Goal: Transaction & Acquisition: Book appointment/travel/reservation

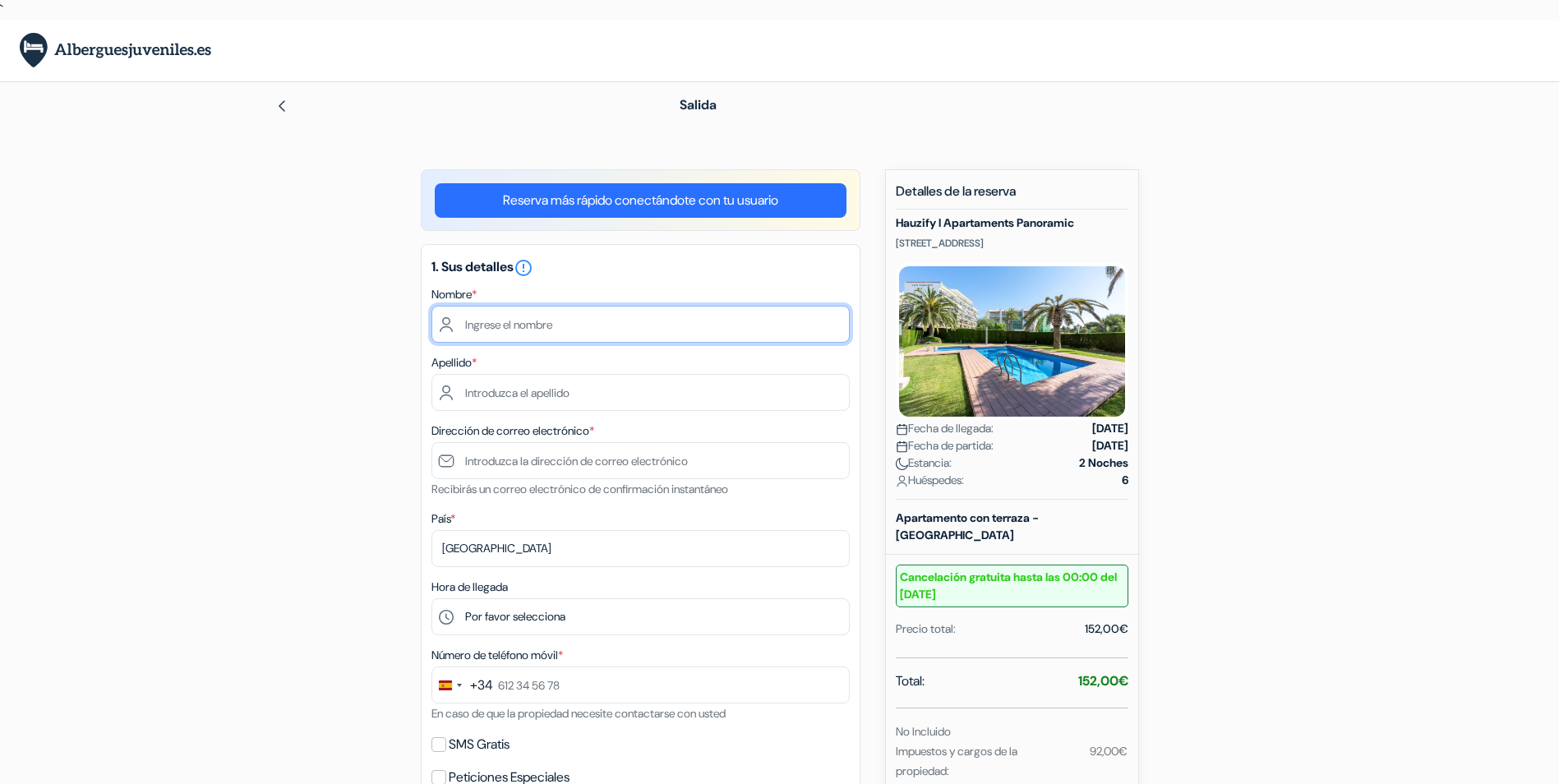
drag, startPoint x: 611, startPoint y: 327, endPoint x: 617, endPoint y: 321, distance: 8.5
click at [612, 328] on input "text" at bounding box center [640, 323] width 418 height 37
type input "[PERSON_NAME]"
type input "[EMAIL_ADDRESS][DOMAIN_NAME]"
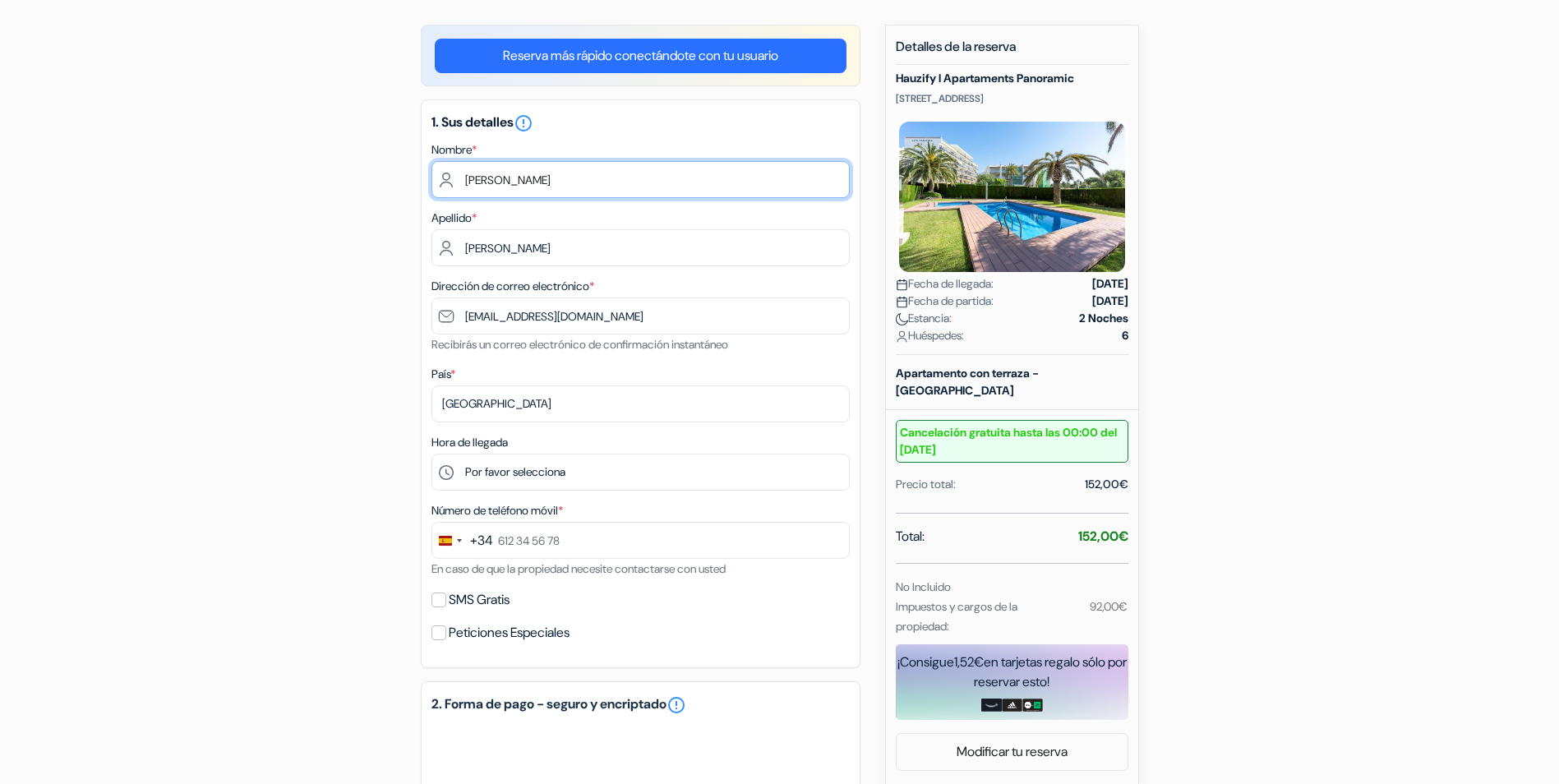
scroll to position [164, 0]
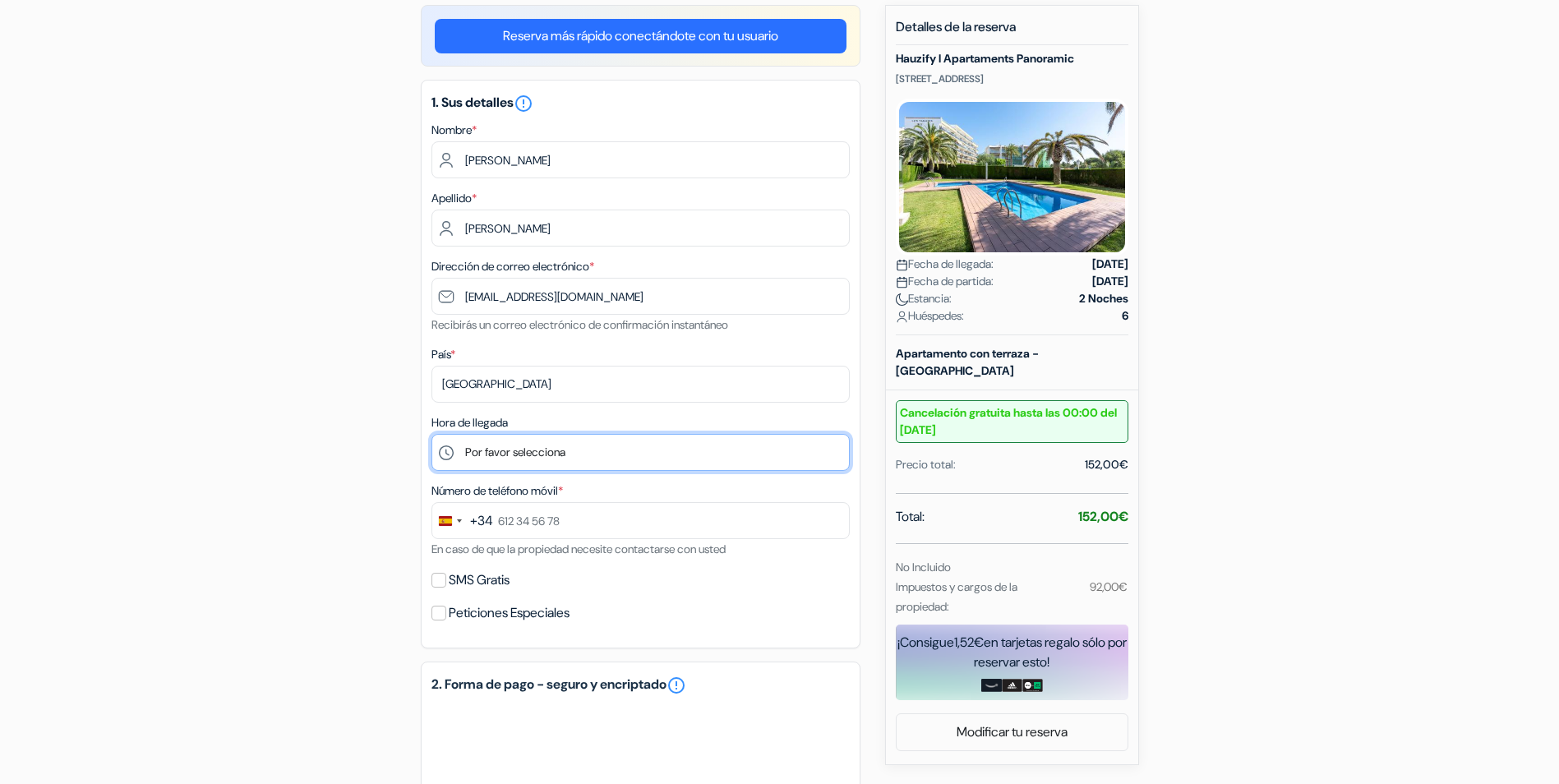
click at [610, 451] on select "Por favor selecciona 16:00 17:00 18:00 19:00 20:00 21:00" at bounding box center [640, 451] width 418 height 37
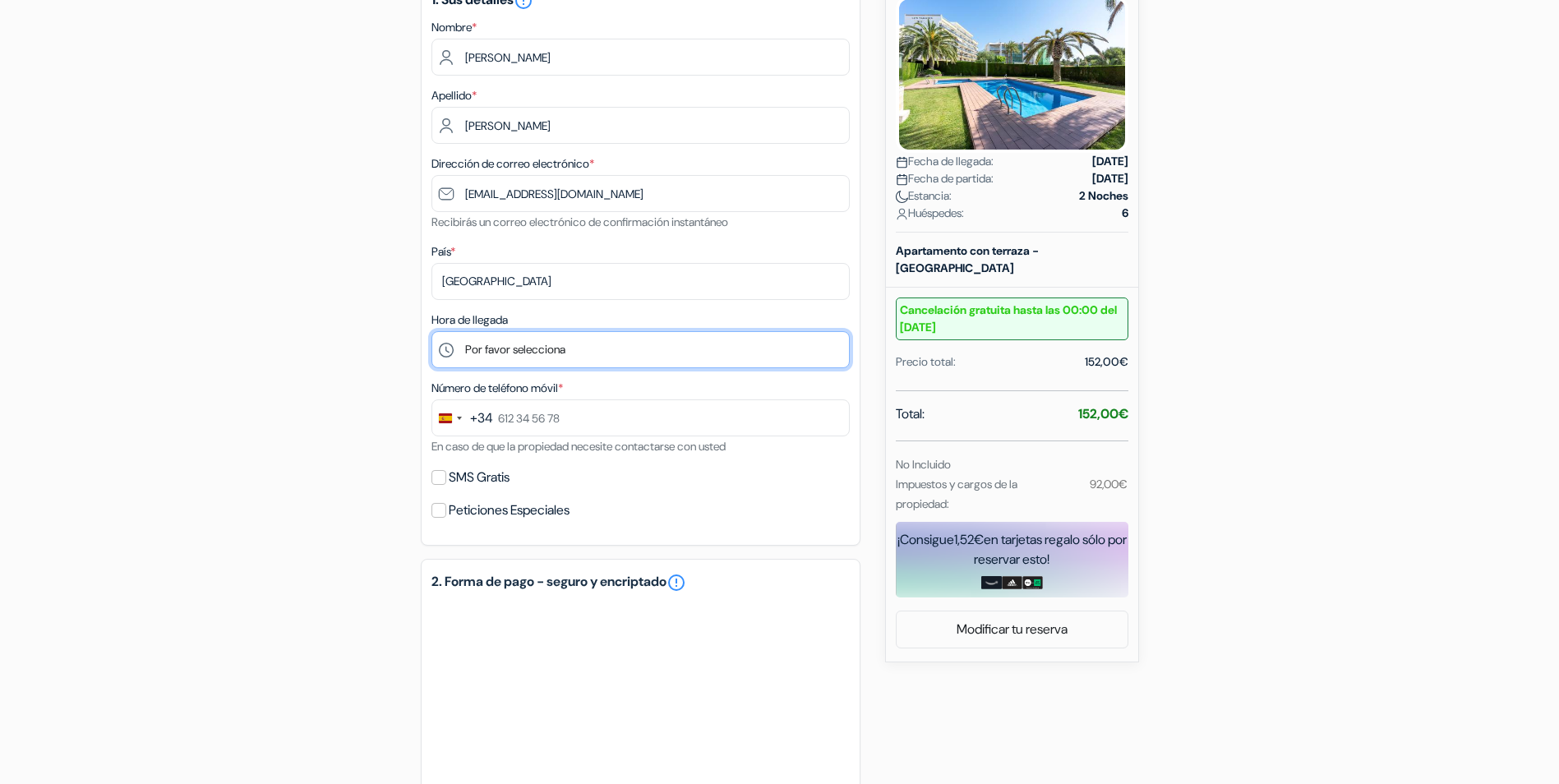
scroll to position [410, 0]
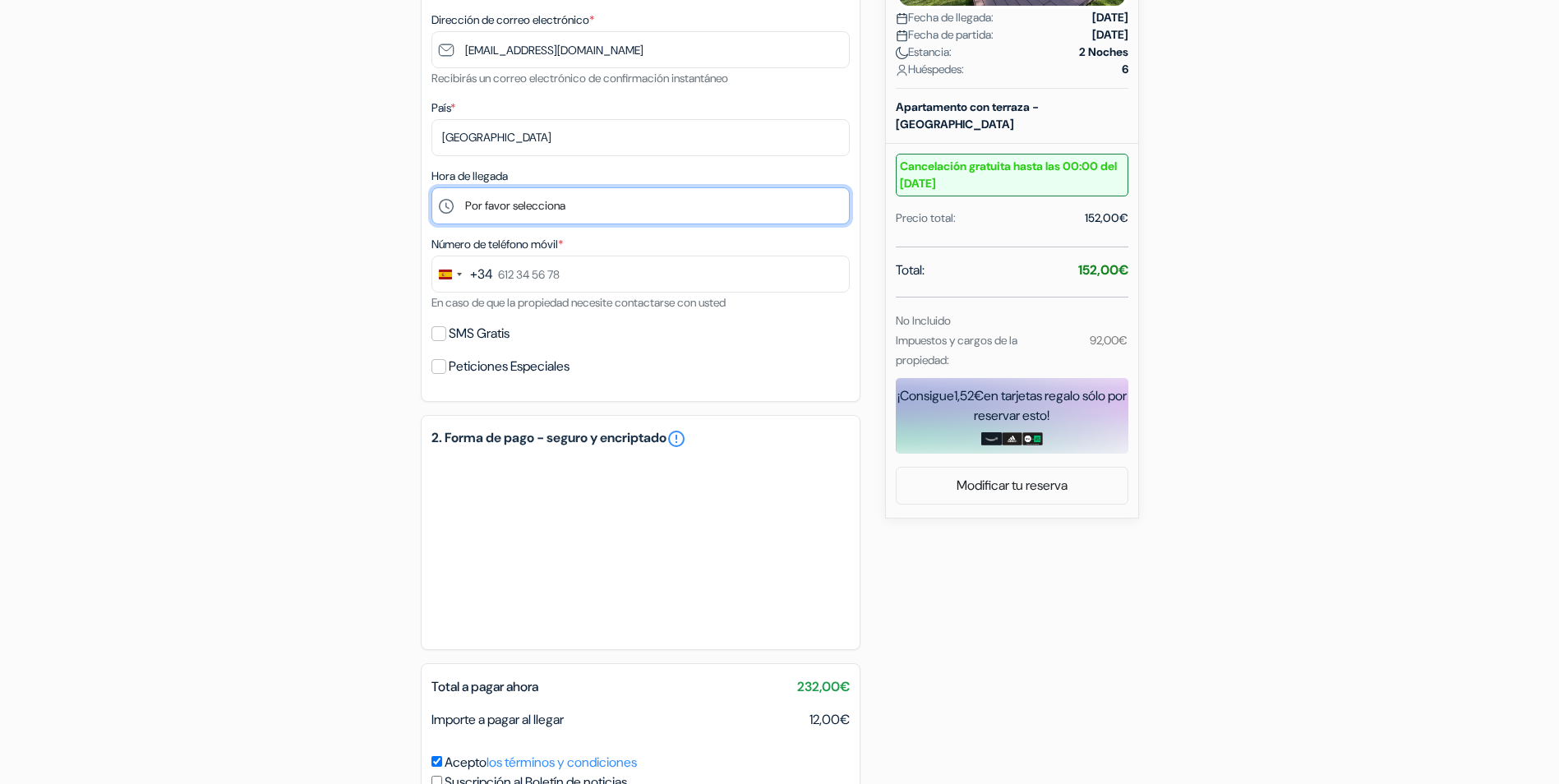
click at [631, 207] on select "Por favor selecciona 16:00 17:00 18:00 19:00 20:00 21:00" at bounding box center [640, 205] width 418 height 37
select select "20"
click at [431, 187] on select "Por favor selecciona 16:00 17:00 18:00 19:00 20:00 21:00" at bounding box center [640, 205] width 418 height 37
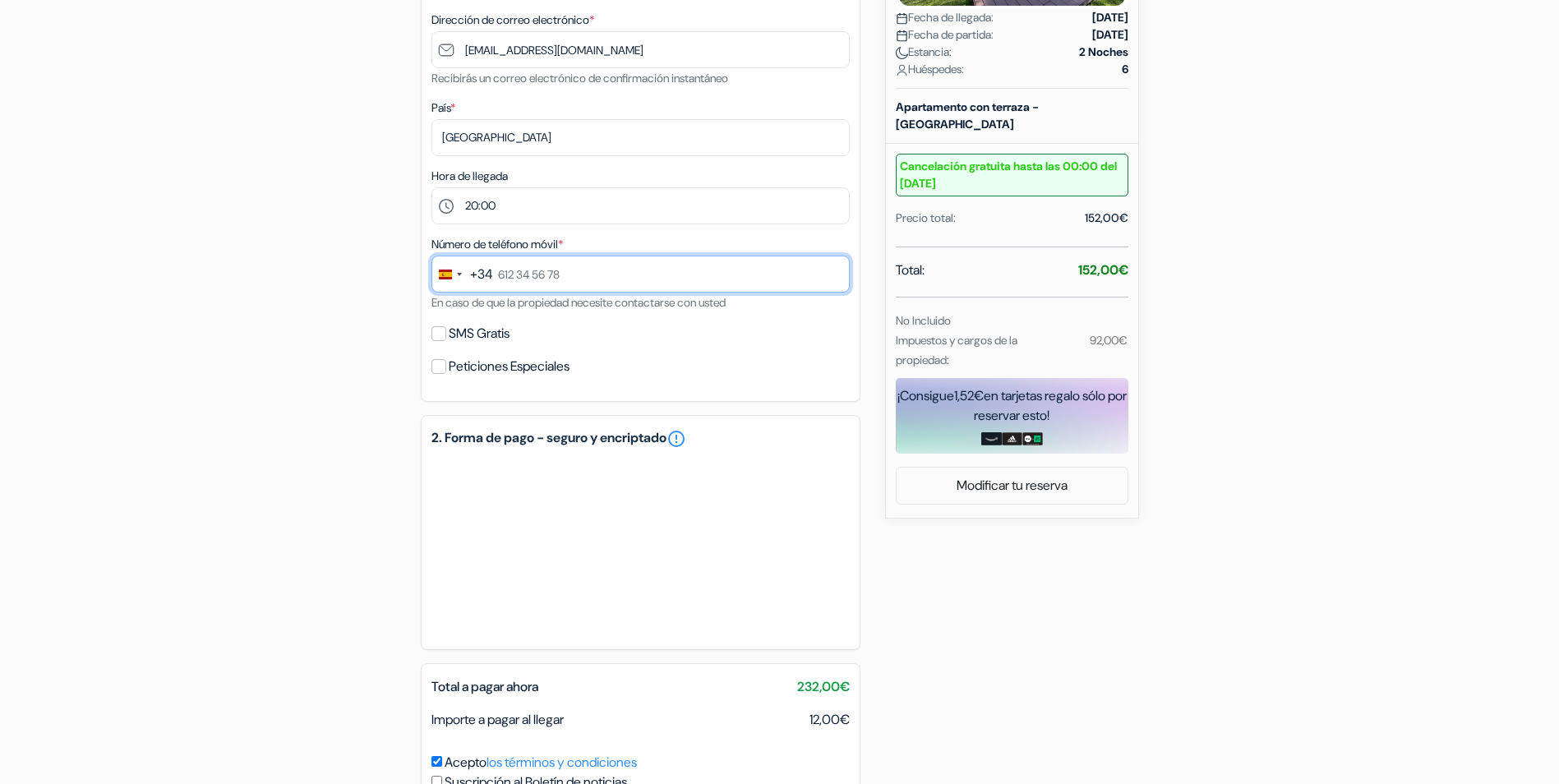
click at [615, 277] on input "text" at bounding box center [640, 274] width 418 height 37
type input "660 35 69 52"
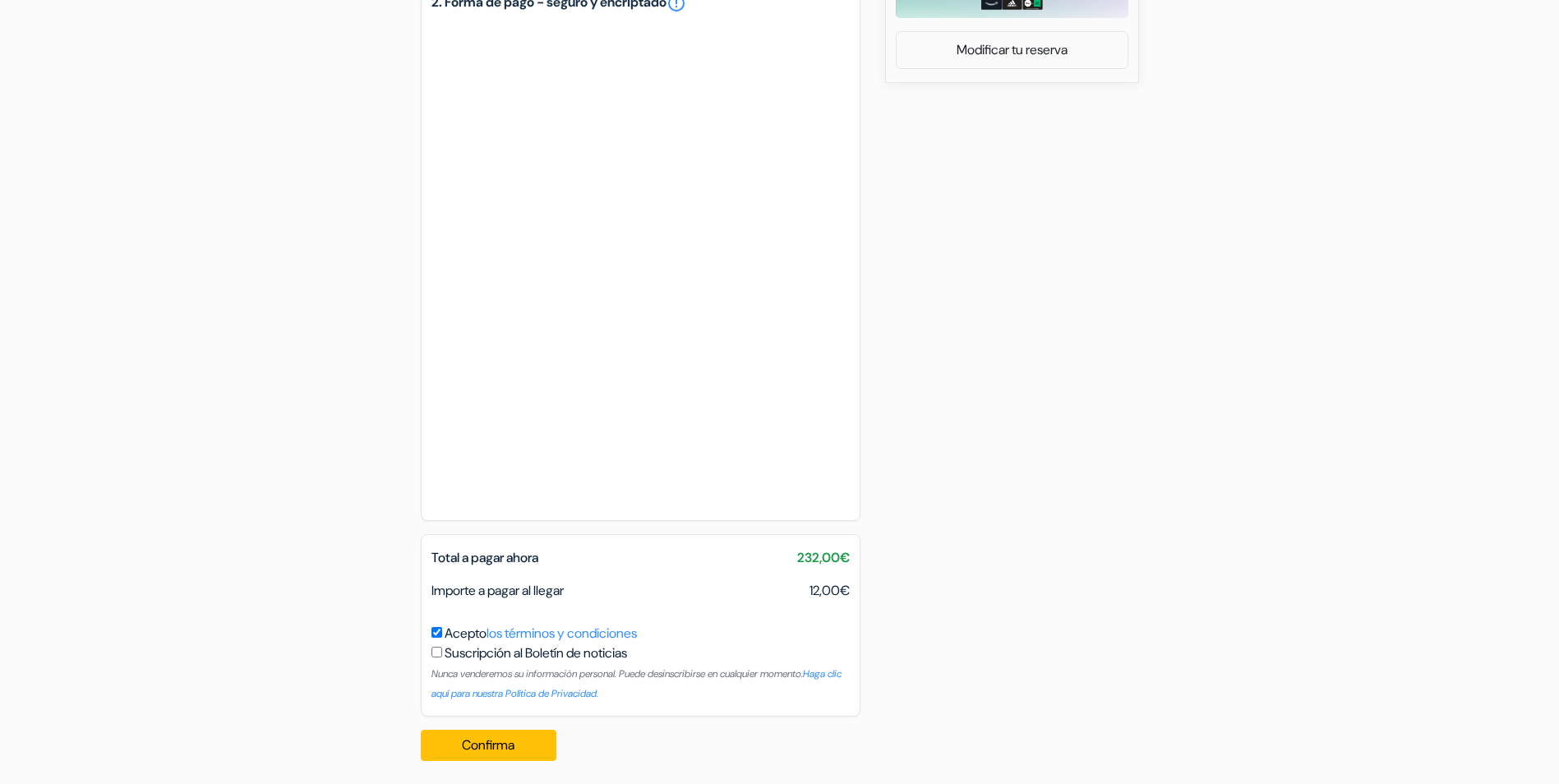
scroll to position [852, 0]
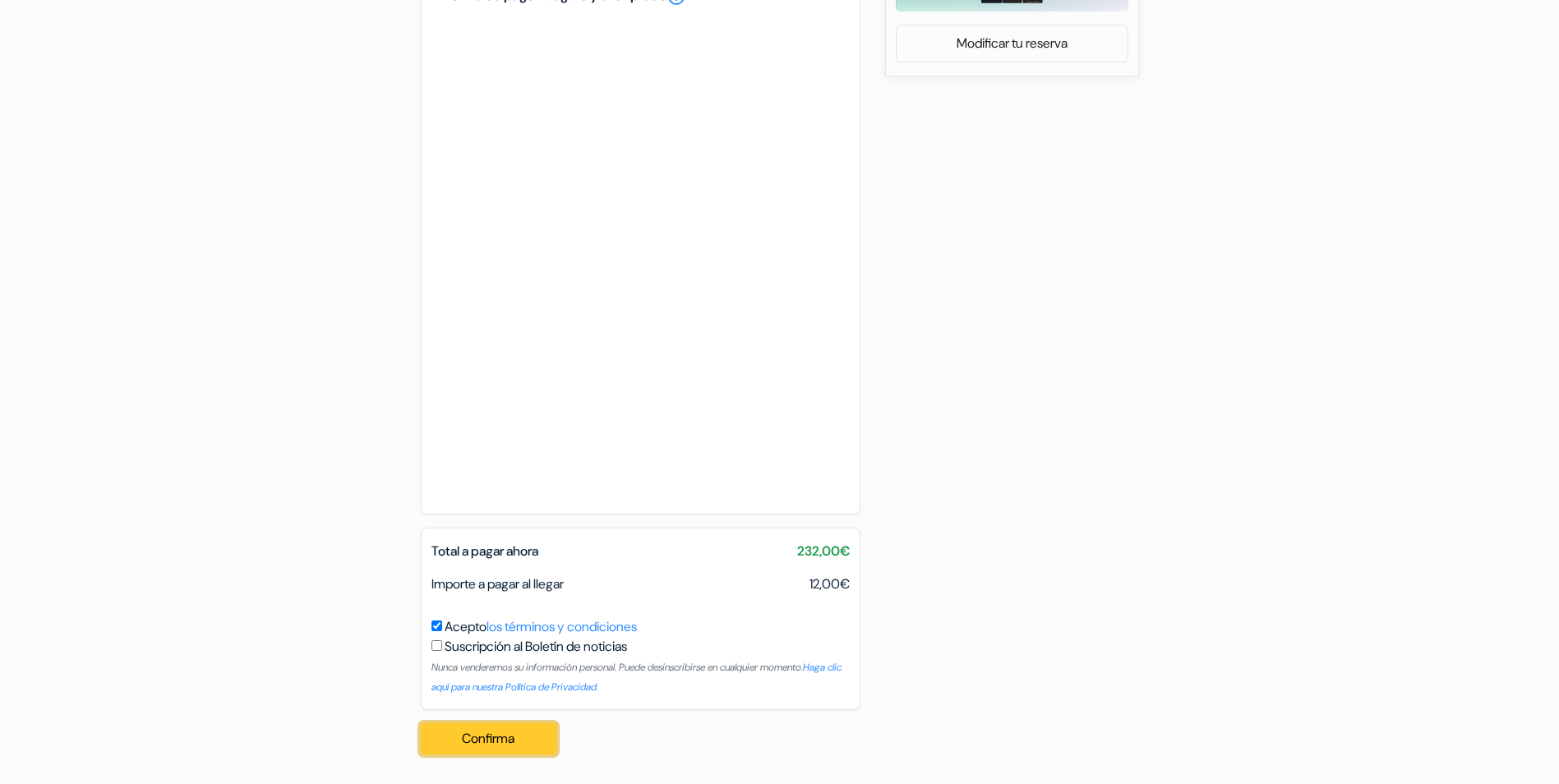
click at [509, 734] on button "Confirma Loading..." at bounding box center [488, 739] width 136 height 32
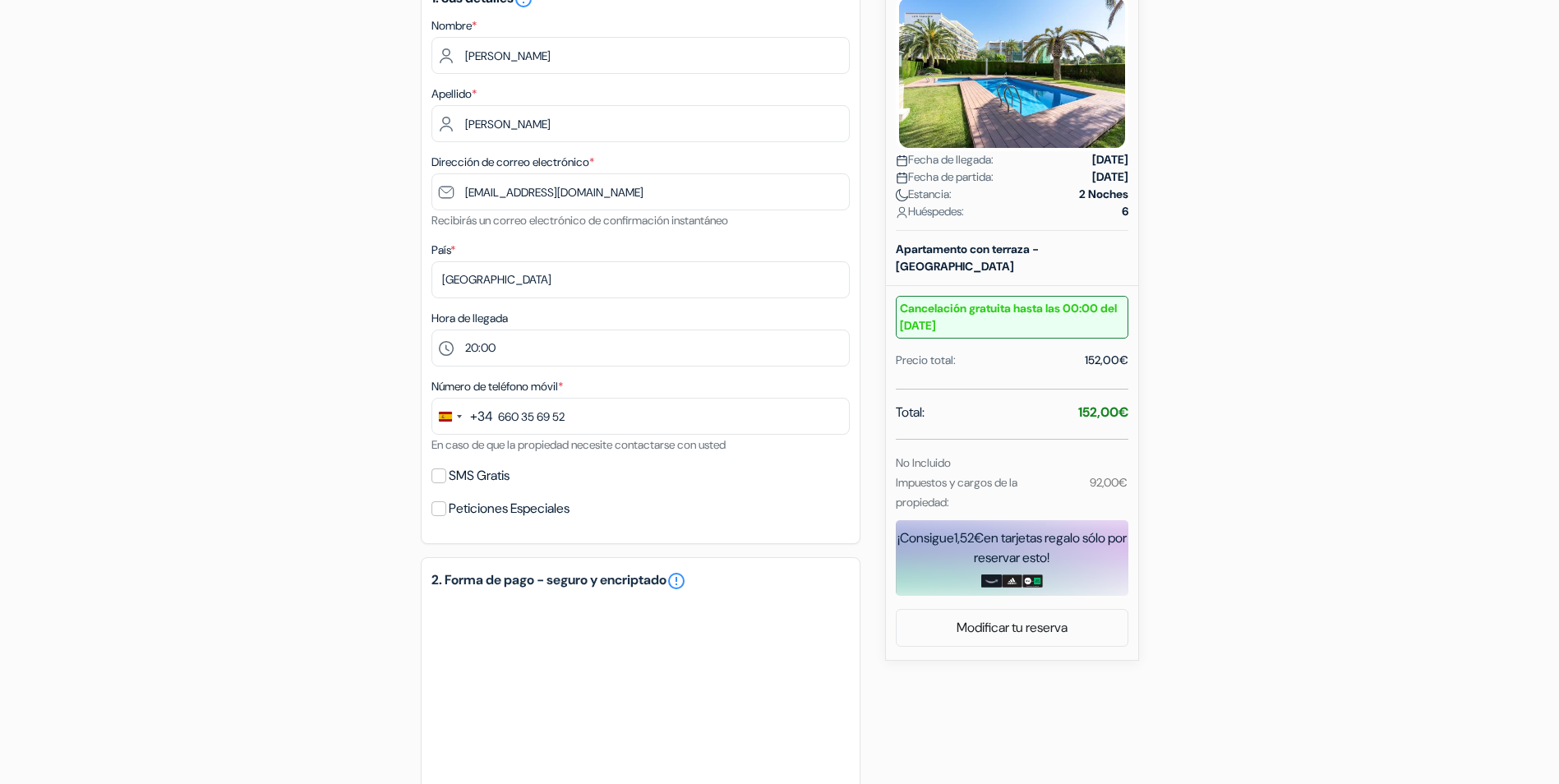
scroll to position [442, 0]
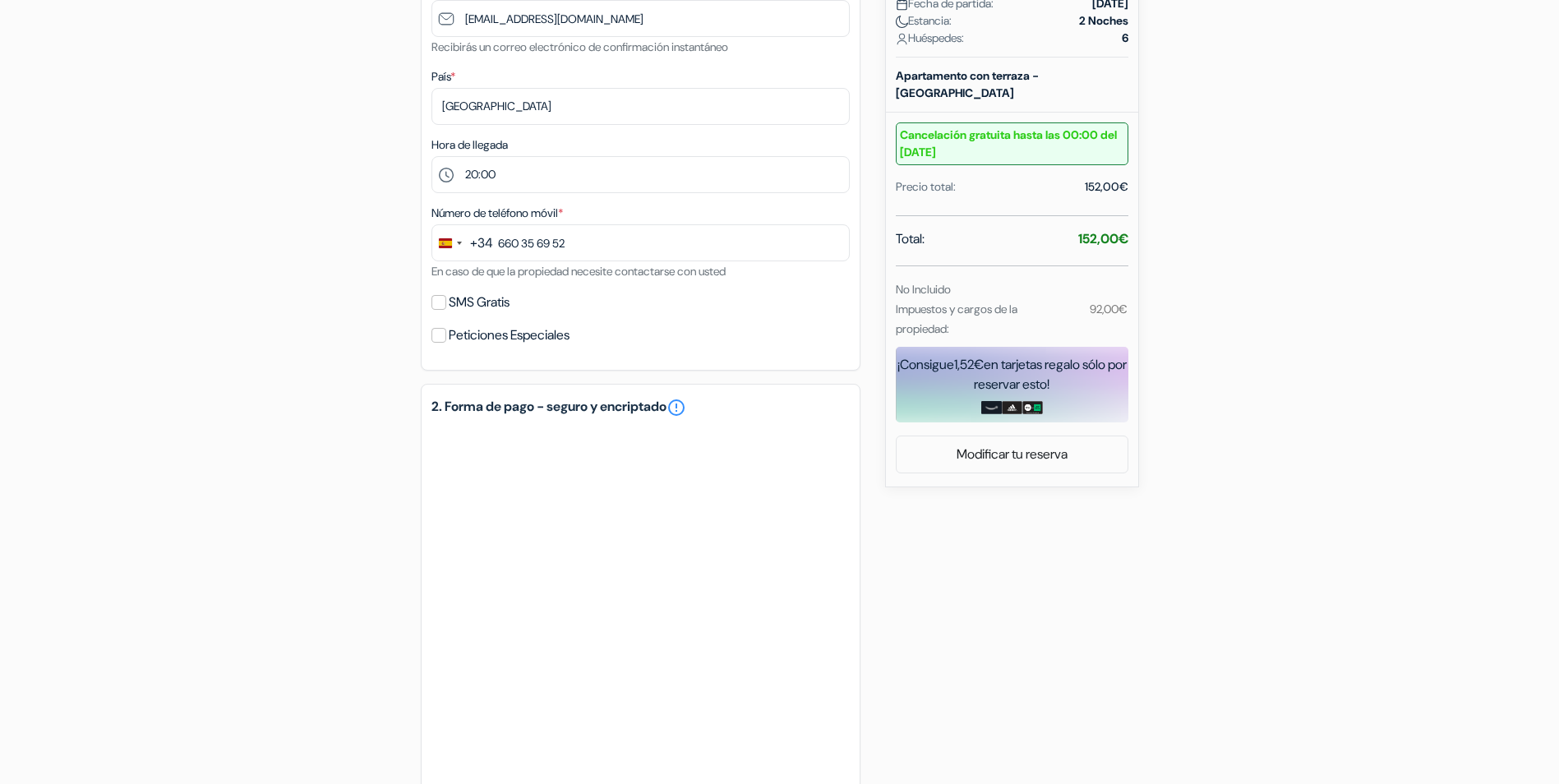
click at [344, 335] on div "add_box Hauzify I Apartaments Panoramic [STREET_ADDRESS] Detalles del Alojamien…" at bounding box center [780, 452] width 1084 height 1451
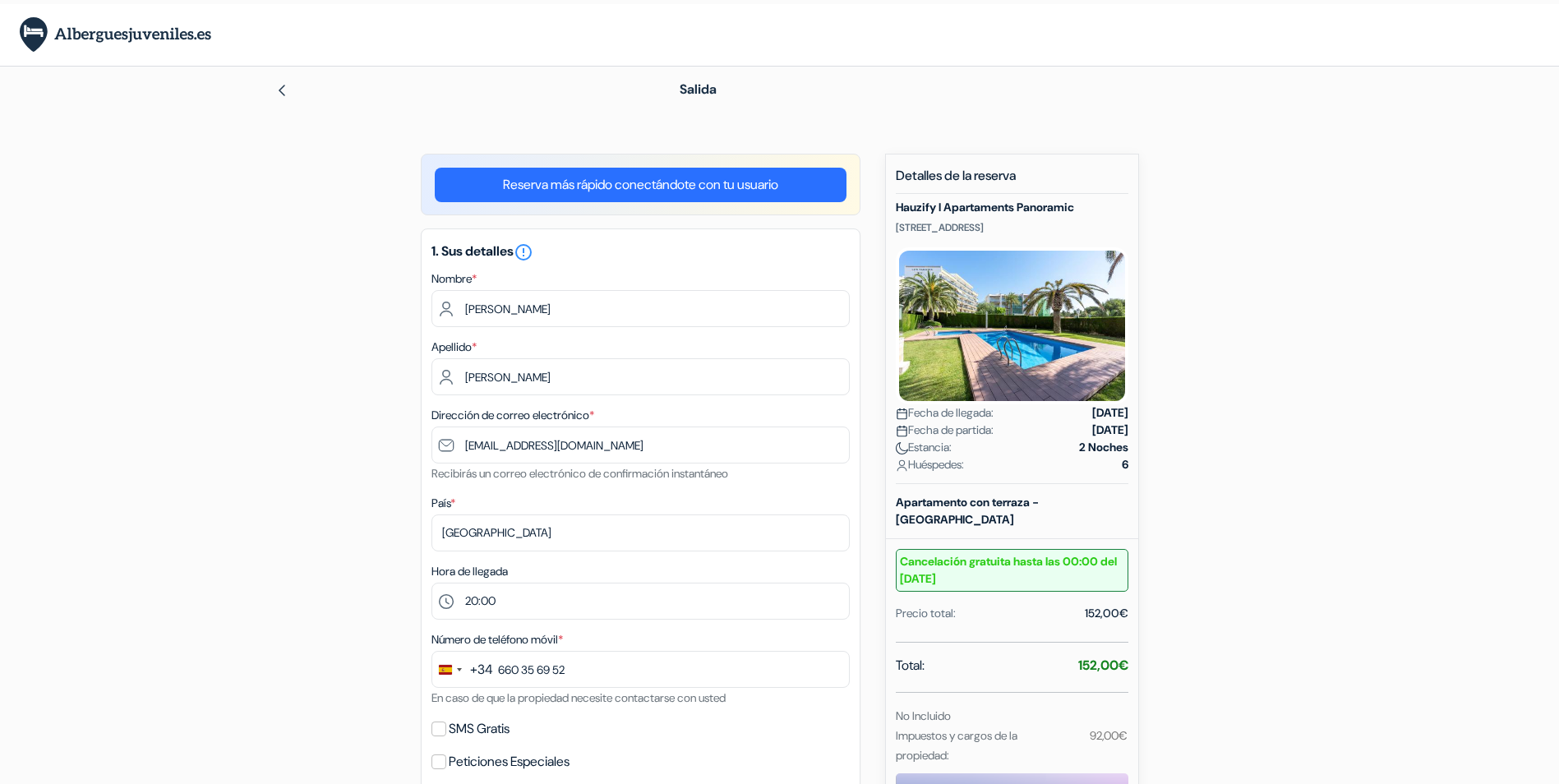
scroll to position [0, 0]
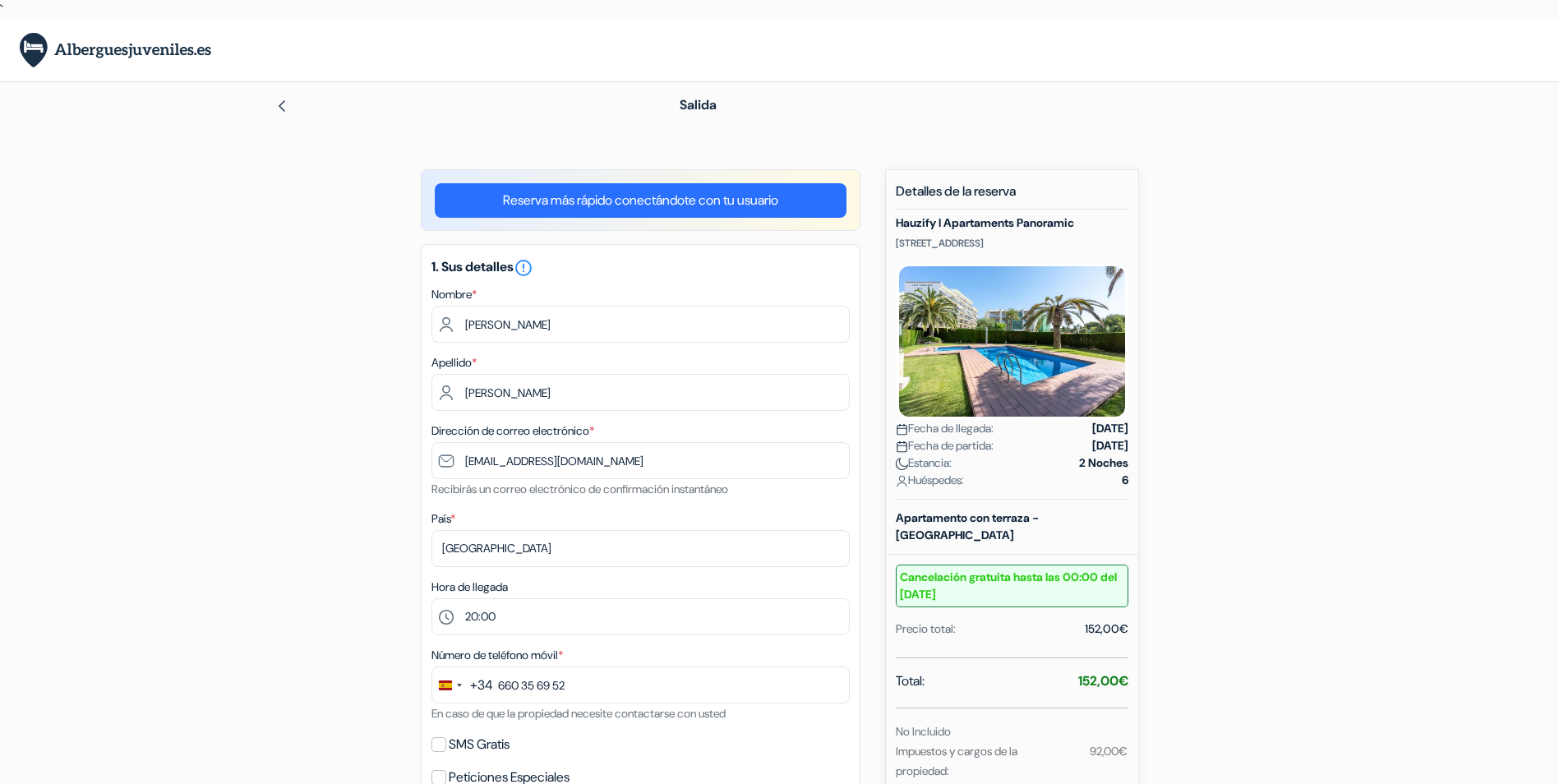
click at [282, 108] on img at bounding box center [281, 105] width 13 height 13
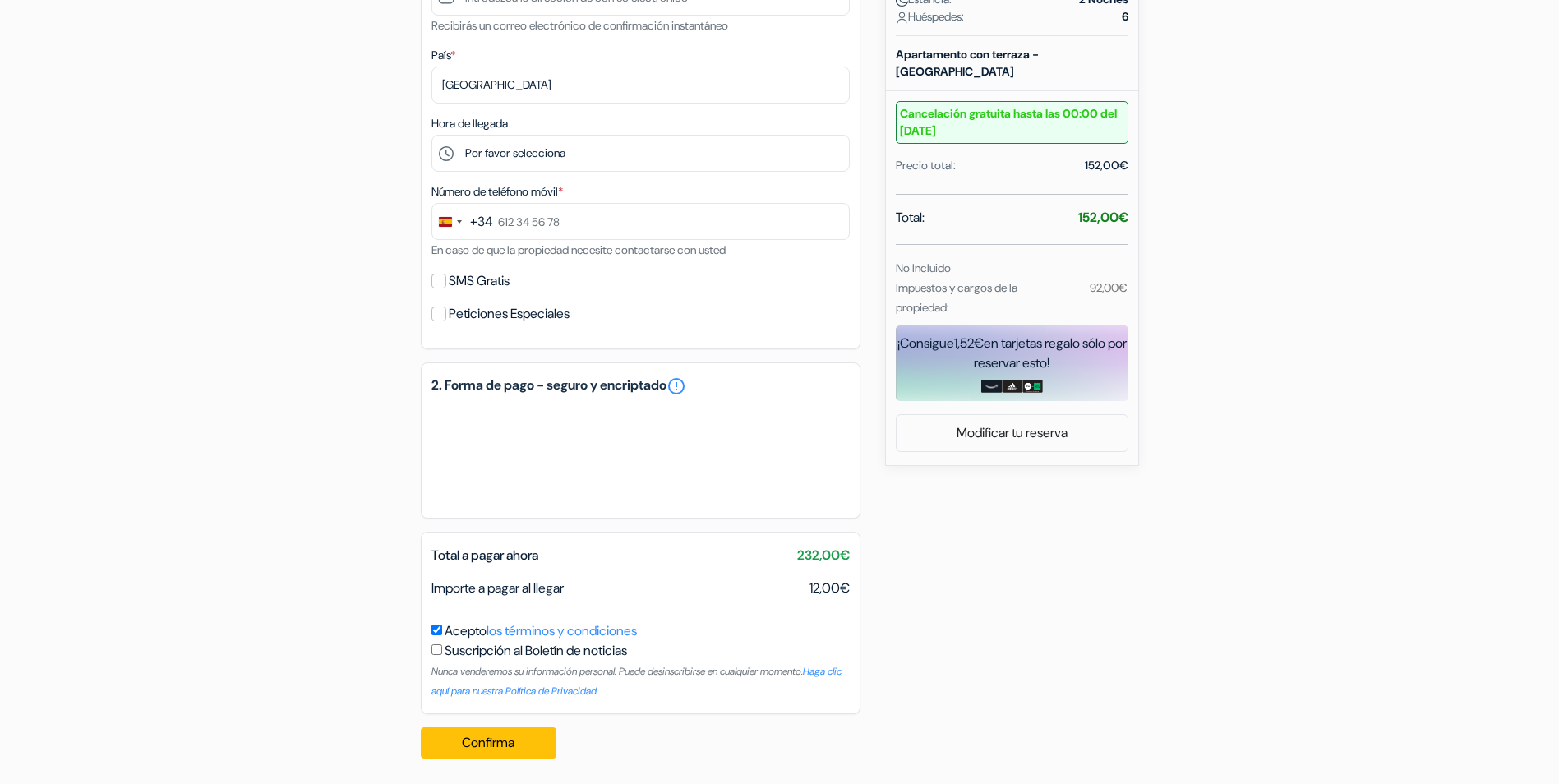
scroll to position [468, 0]
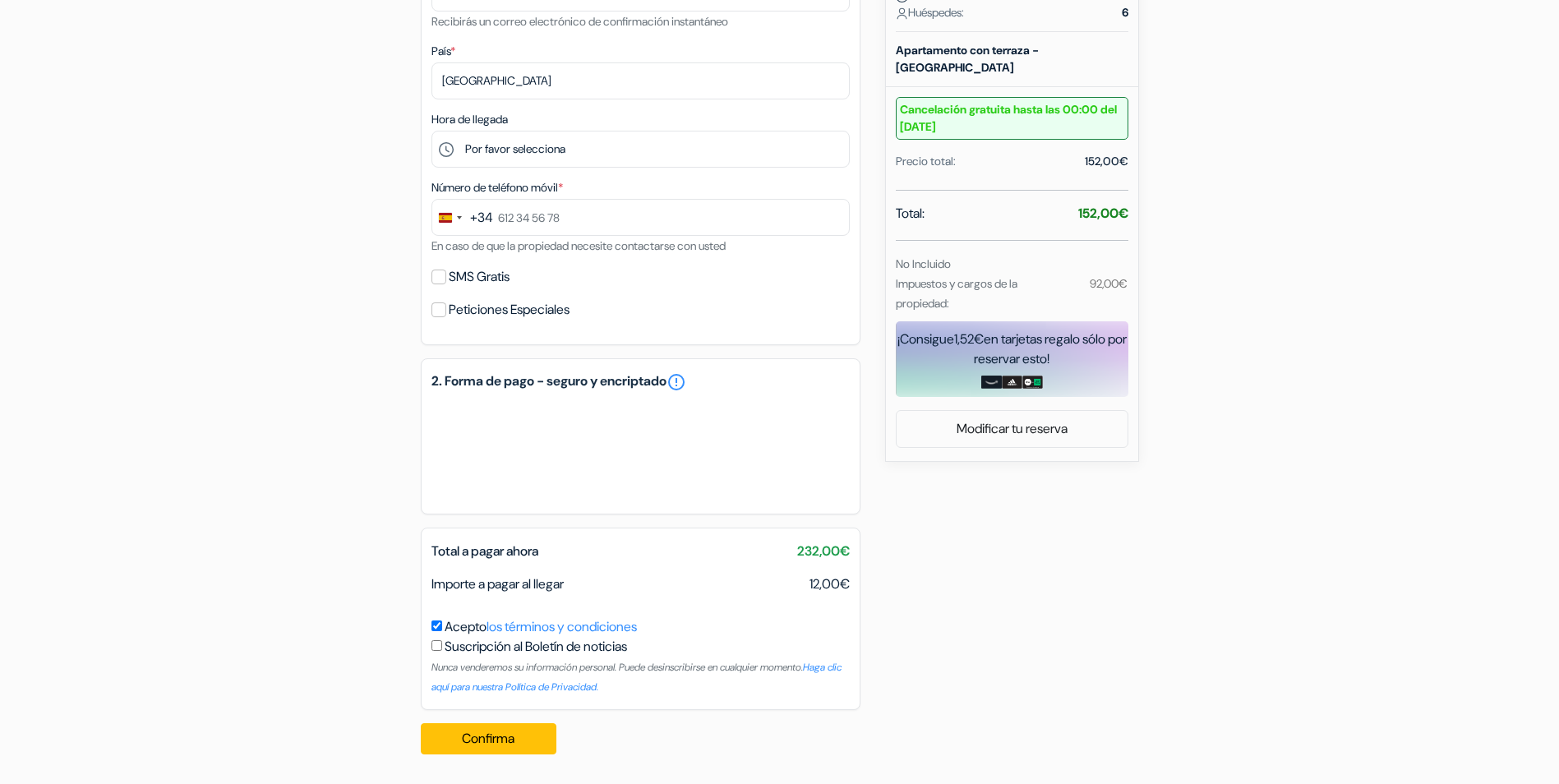
click at [1241, 385] on div "add_box Hauzify I Apartaments Panoramic [STREET_ADDRESS] Detalles del Alojamien…" at bounding box center [780, 234] width 1084 height 1065
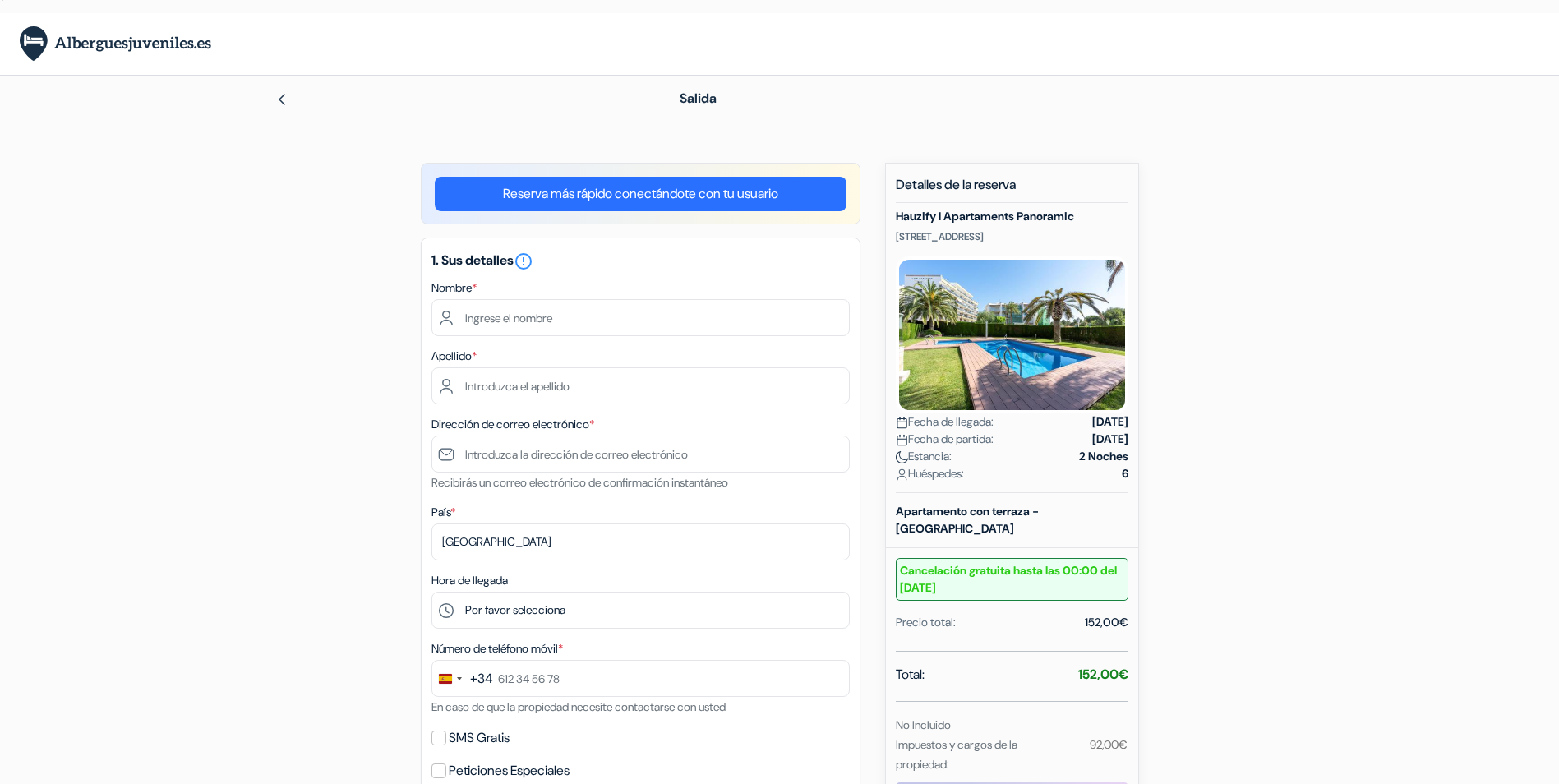
scroll to position [0, 0]
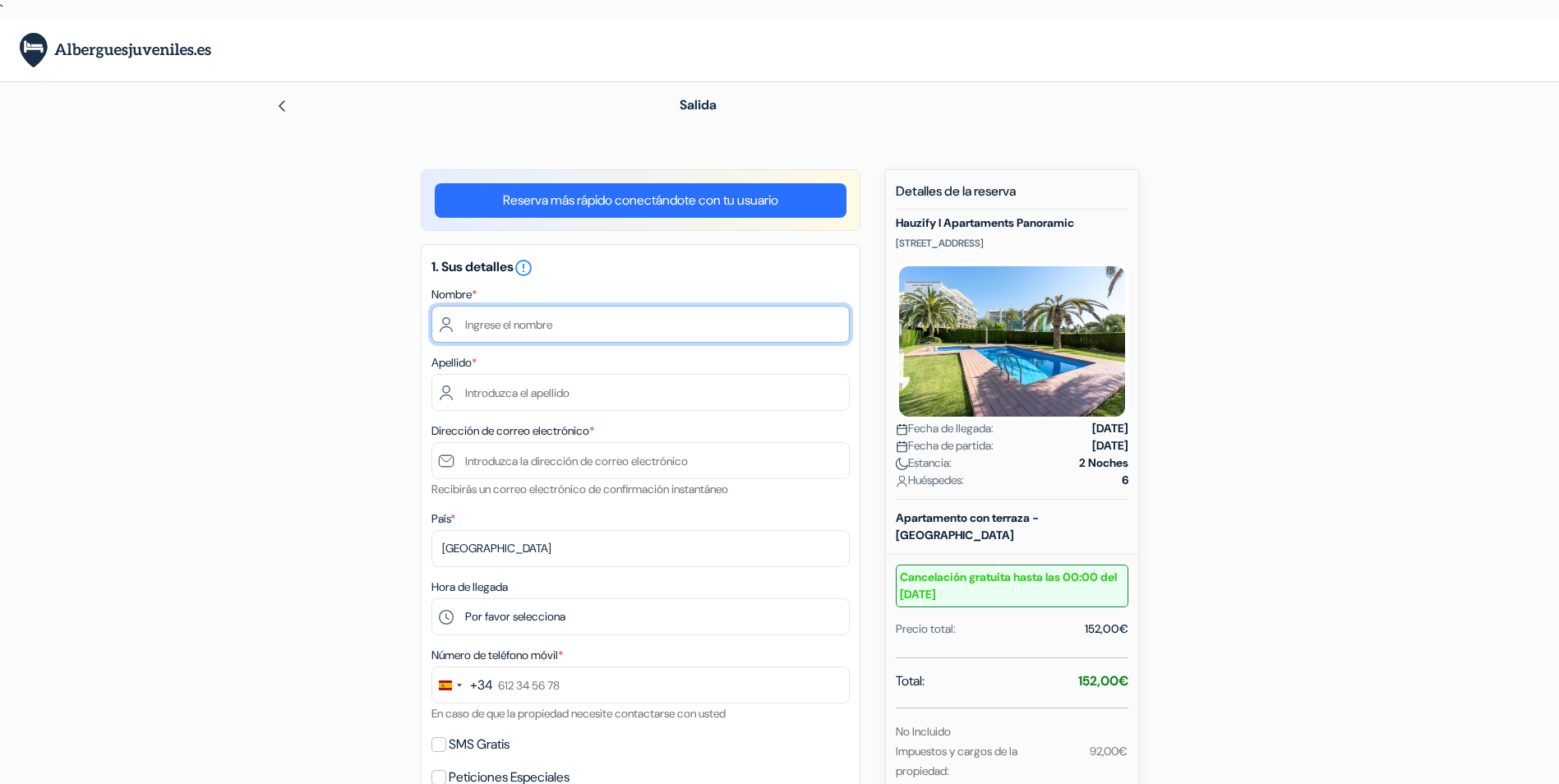
click at [743, 315] on input "text" at bounding box center [640, 323] width 418 height 37
type input "[PERSON_NAME]"
type input "[EMAIL_ADDRESS][DOMAIN_NAME]"
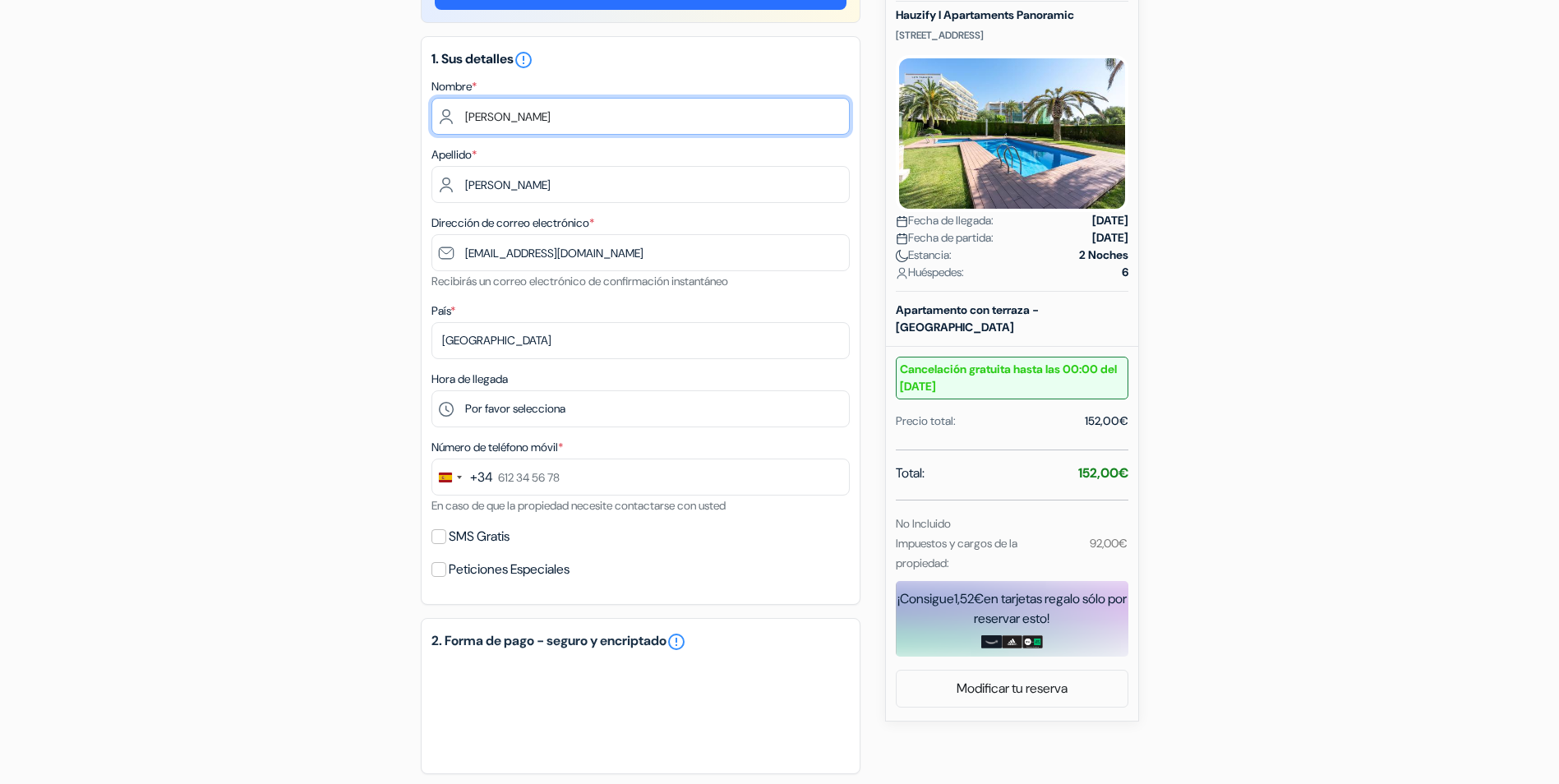
scroll to position [328, 0]
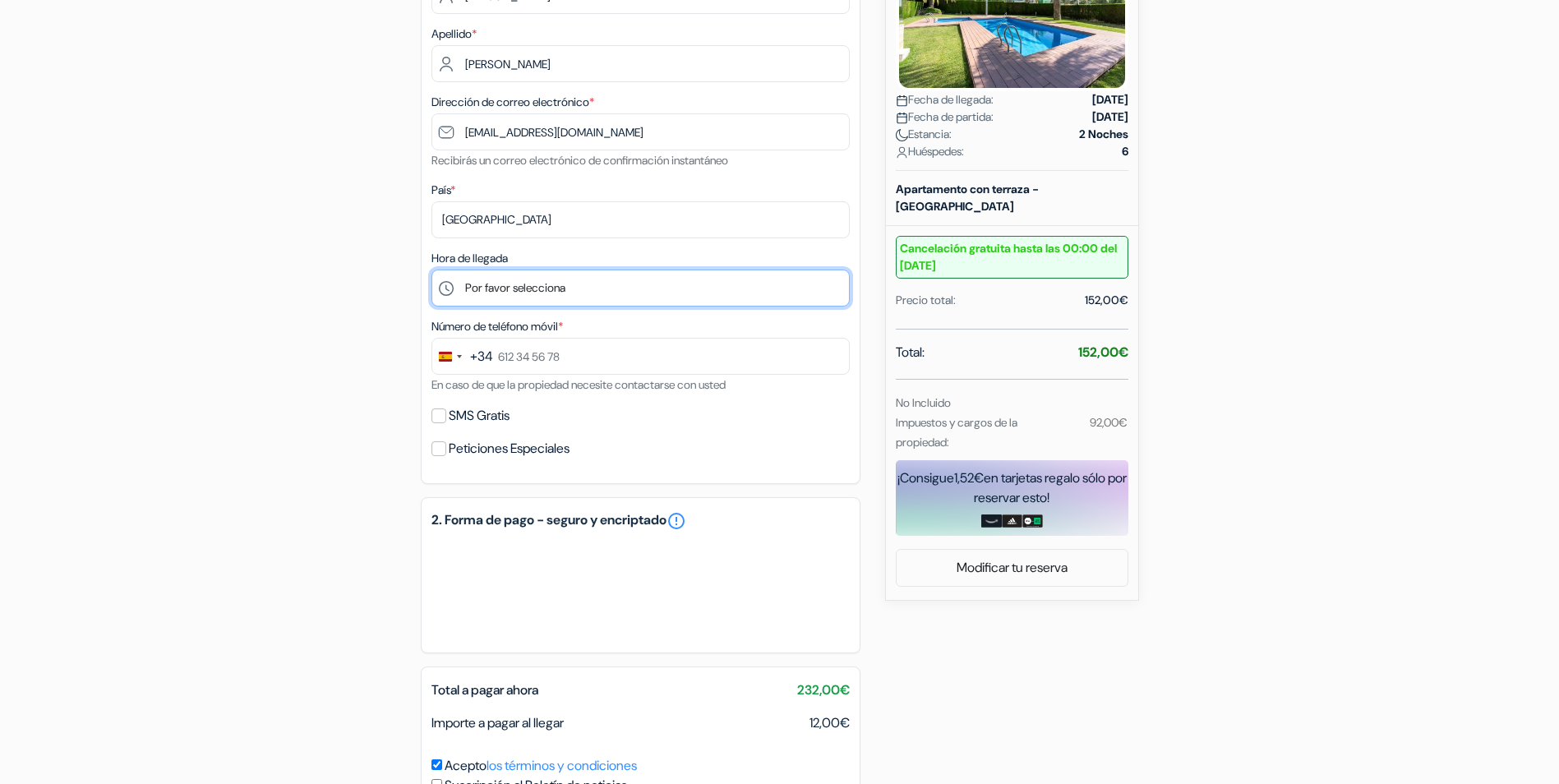
click at [585, 283] on select "Por favor selecciona 16:00 17:00 18:00 19:00 20:00 21:00" at bounding box center [640, 287] width 418 height 37
select select "20"
click at [431, 269] on select "Por favor selecciona 16:00 17:00 18:00 19:00 20:00 21:00" at bounding box center [640, 287] width 418 height 37
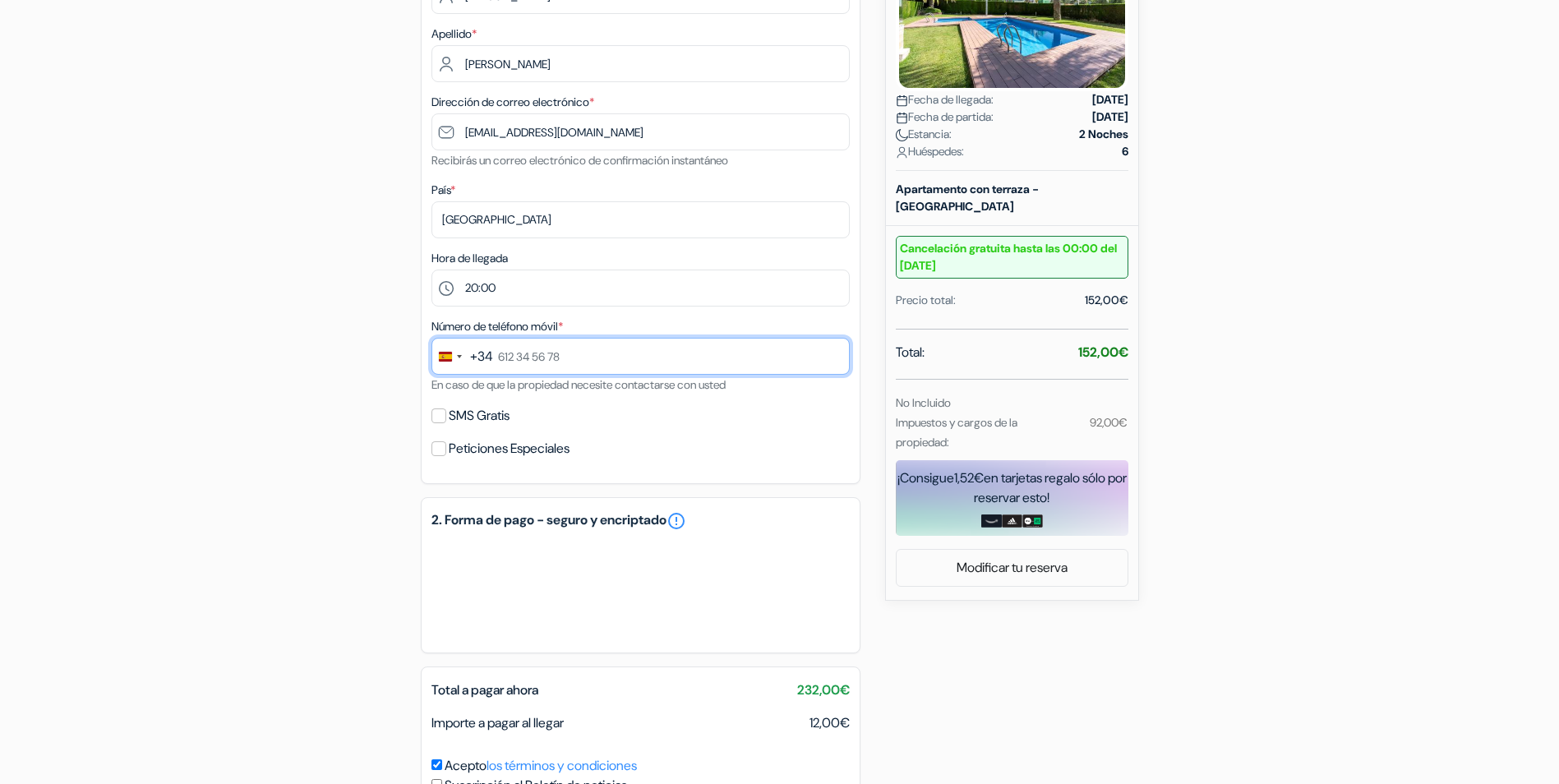
click at [569, 371] on input "text" at bounding box center [640, 356] width 418 height 37
type input "660 35 69 52"
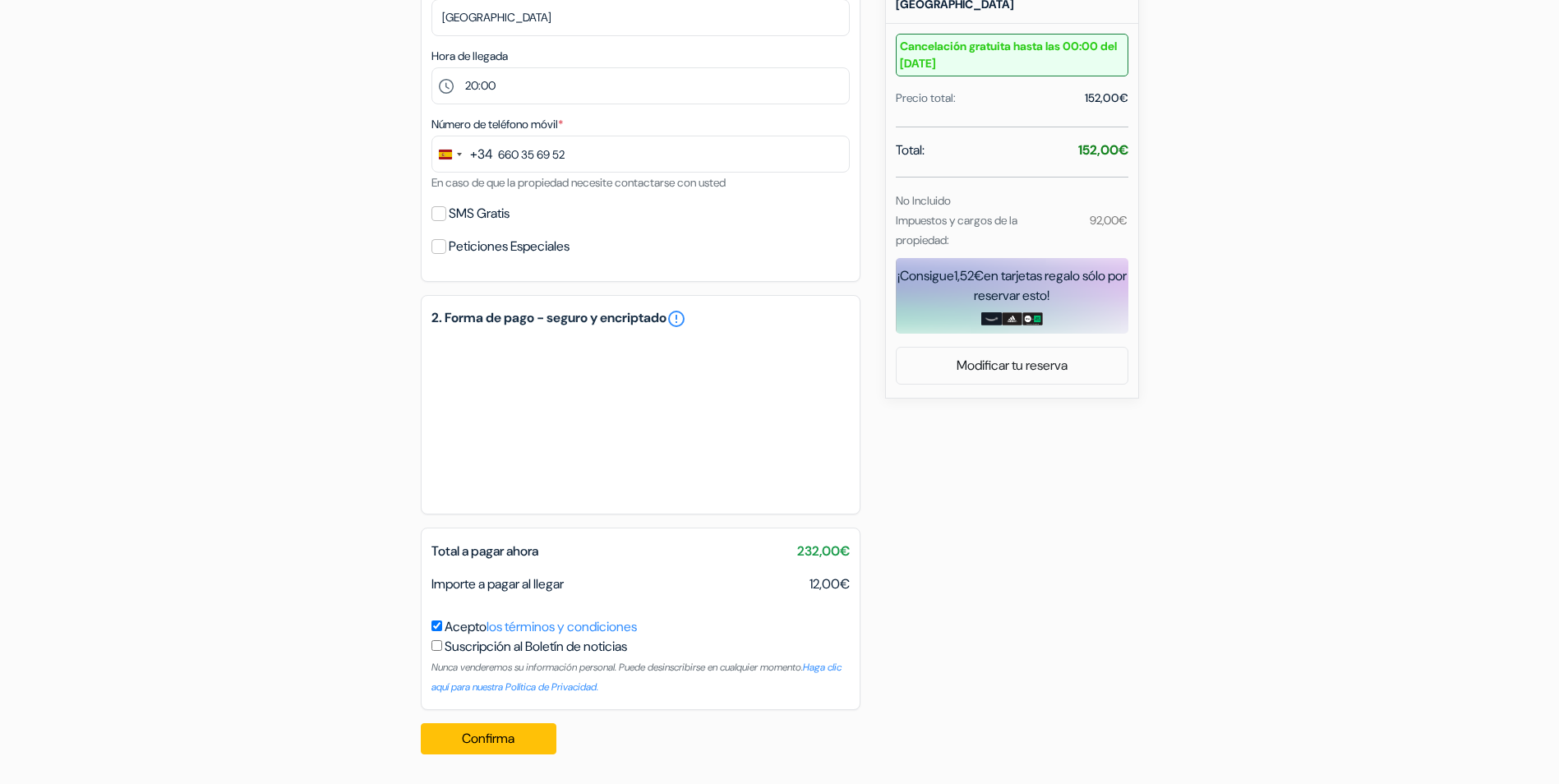
scroll to position [531, 0]
click at [493, 743] on button "Confirma Loading..." at bounding box center [488, 739] width 136 height 32
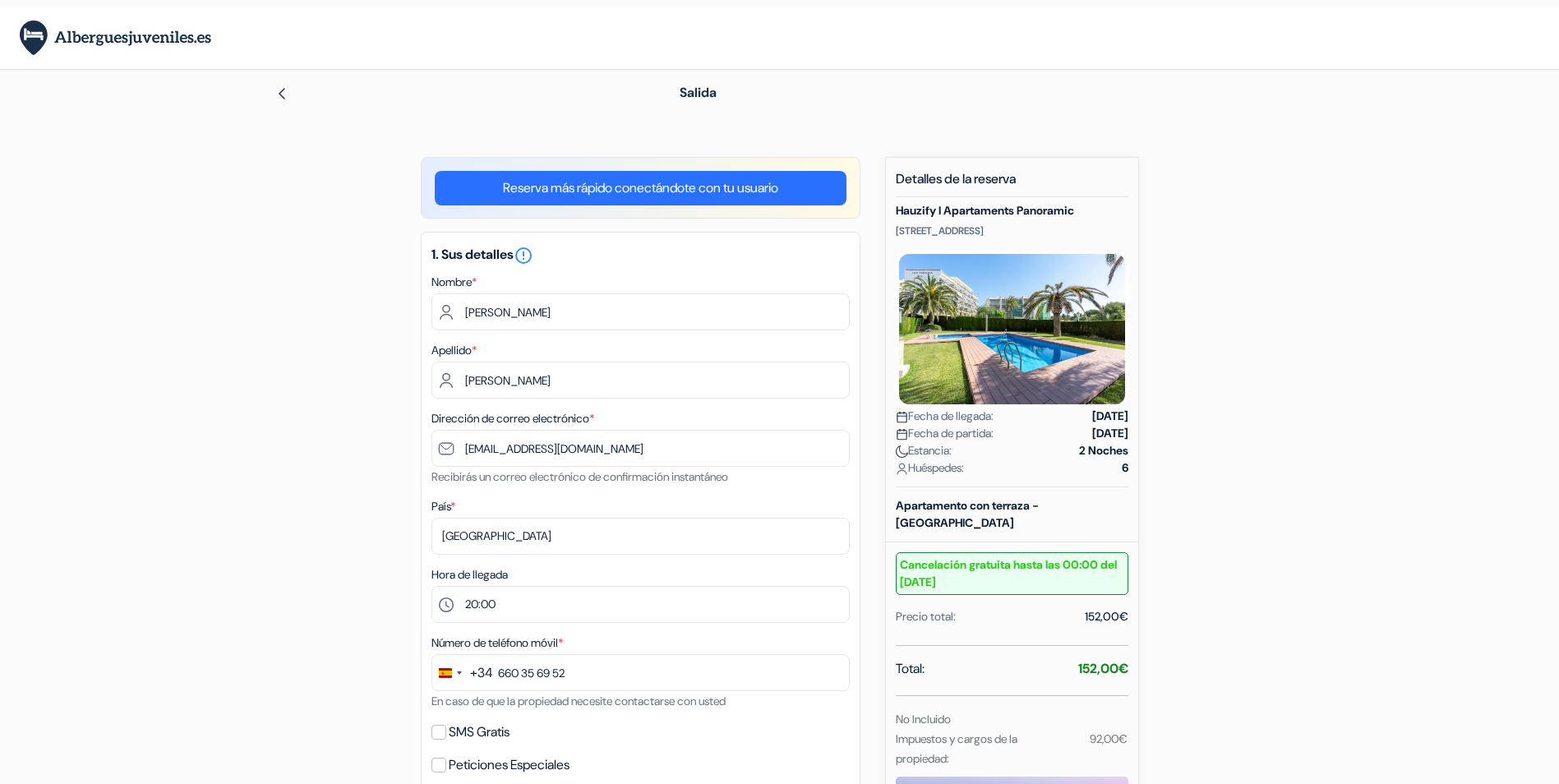
scroll to position [0, 0]
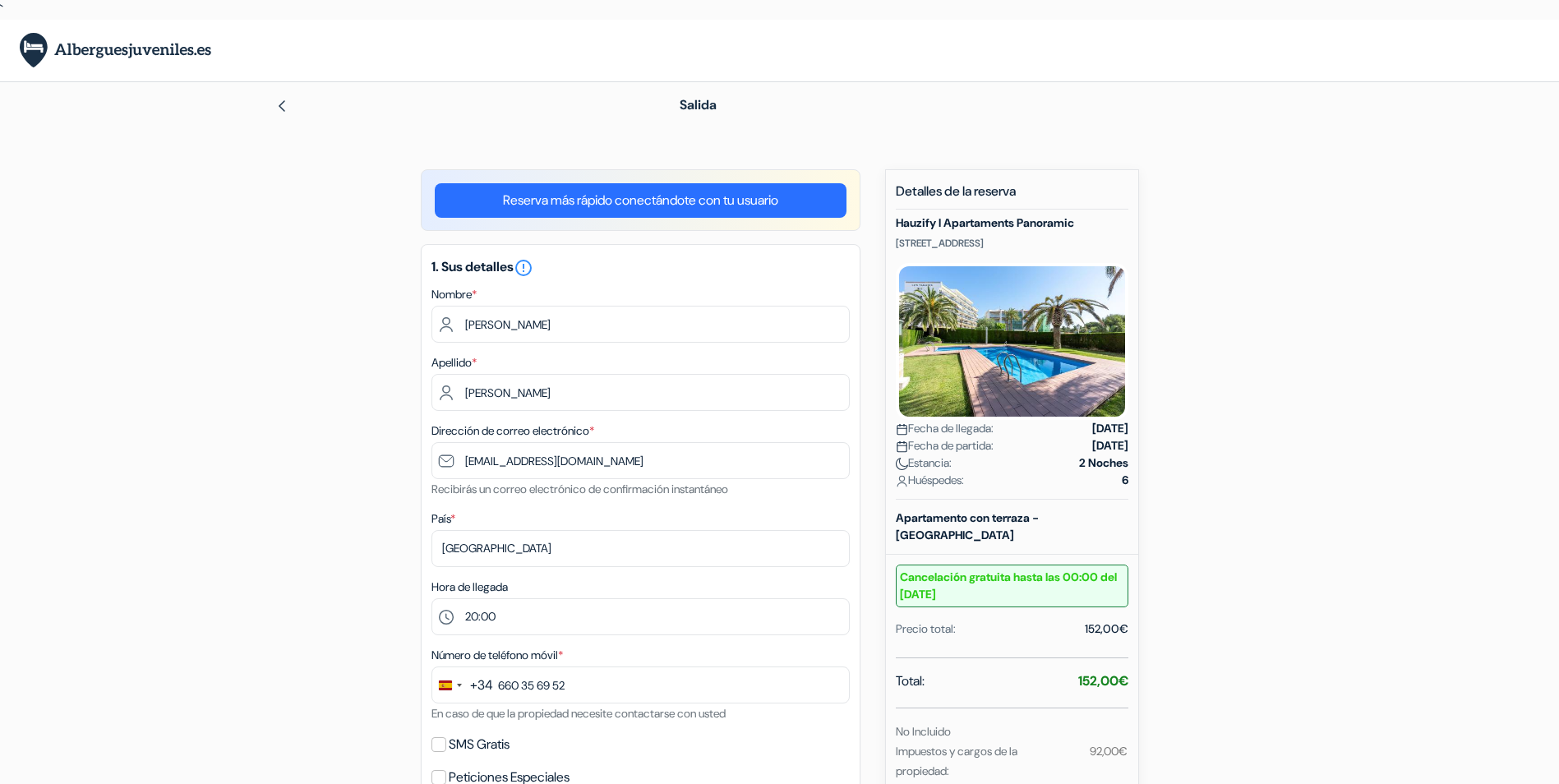
click at [257, 445] on div "add_box Hauzify I Apartaments Panoramic [STREET_ADDRESS] Detalles del Alojamien…" at bounding box center [780, 734] width 1084 height 1129
